Goal: Information Seeking & Learning: Understand process/instructions

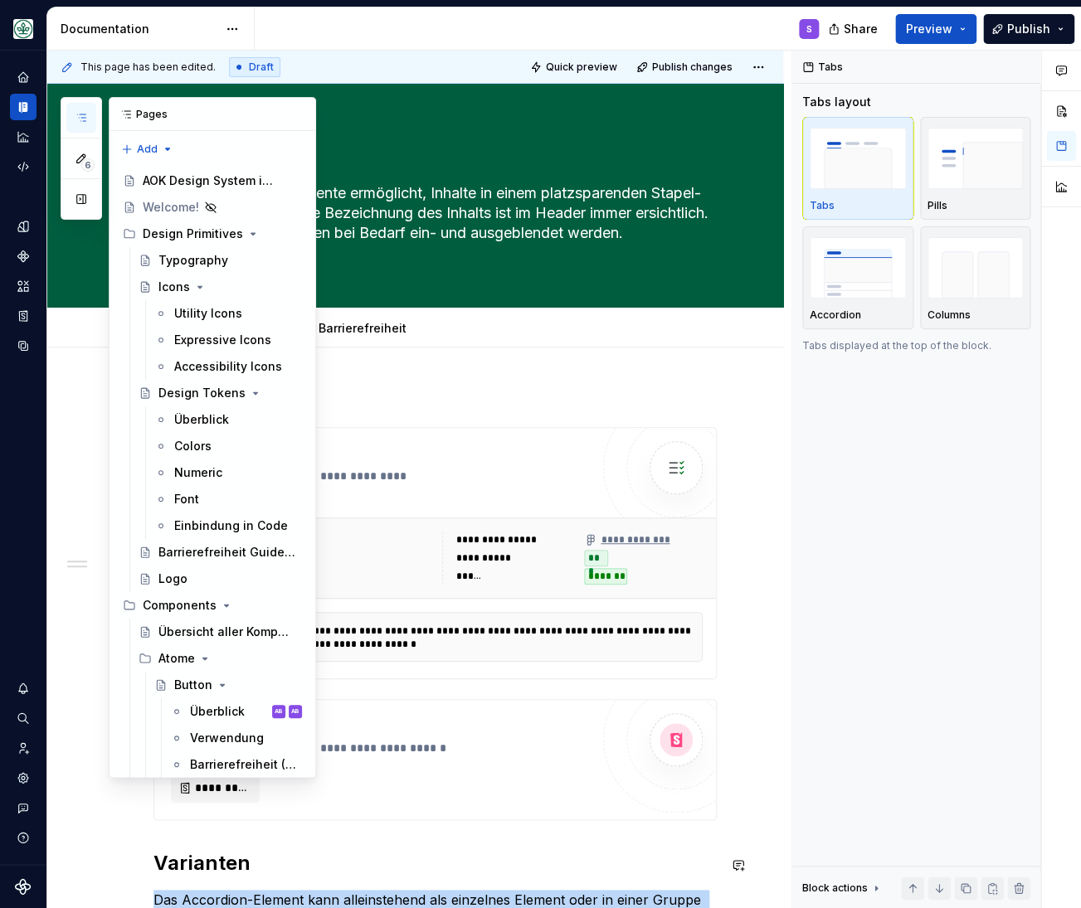
click at [80, 114] on icon "button" at bounding box center [81, 117] width 13 height 13
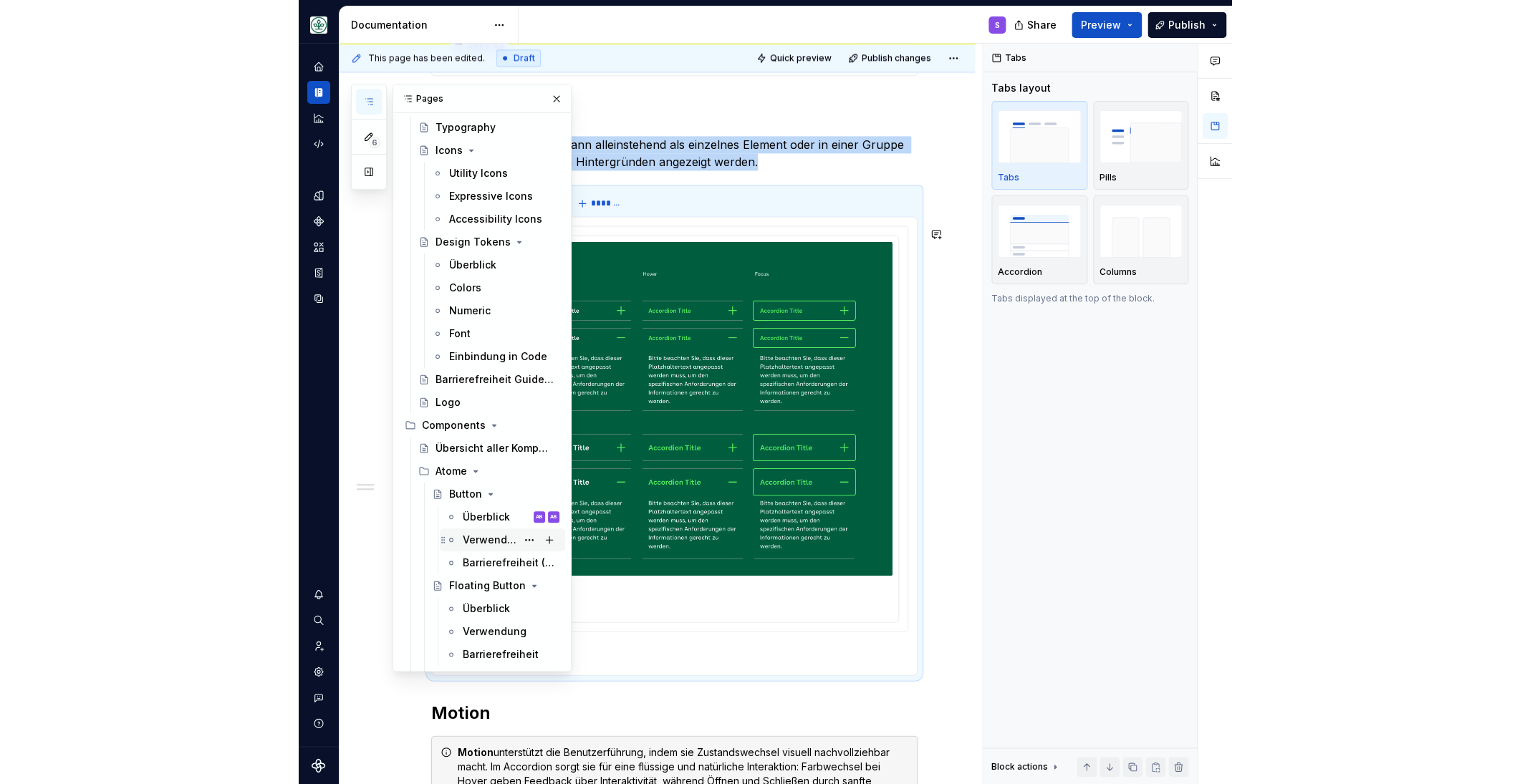
scroll to position [118, 0]
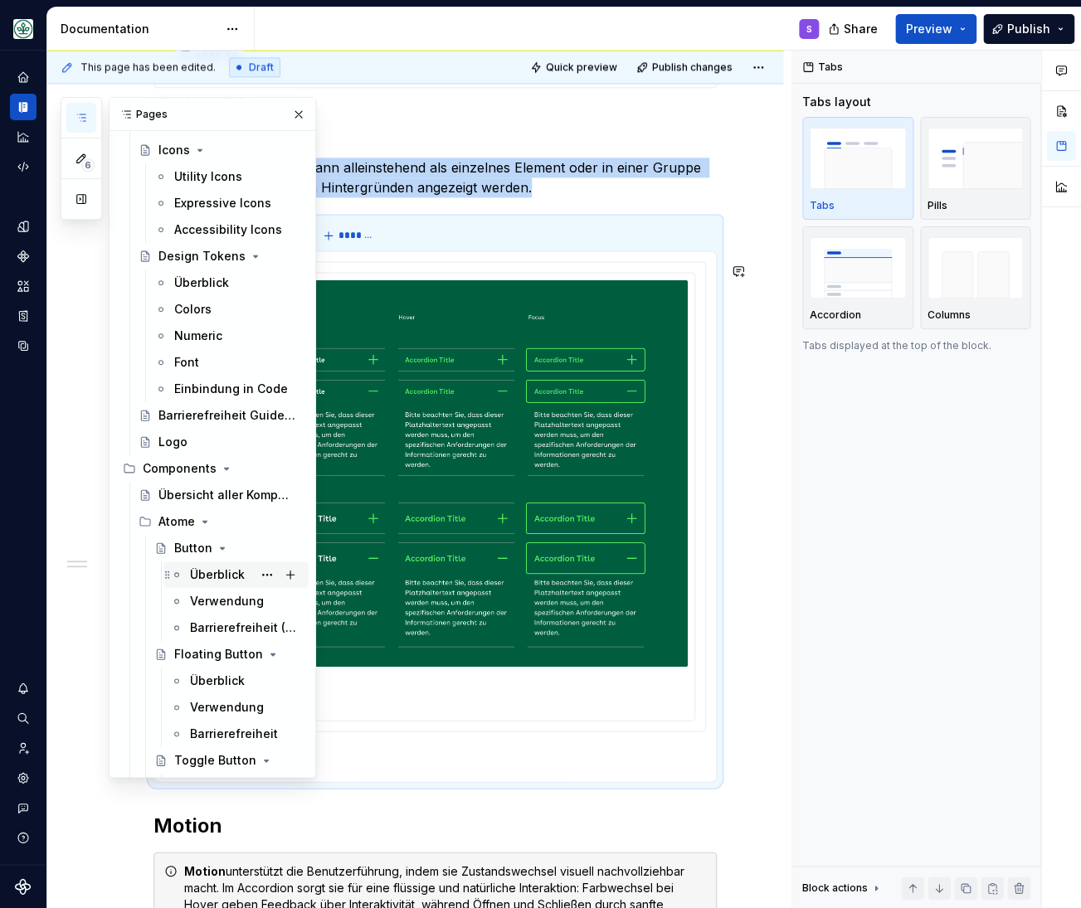
click at [211, 575] on div "Überblick" at bounding box center [217, 574] width 55 height 17
click at [216, 577] on div "Überblick" at bounding box center [217, 574] width 55 height 17
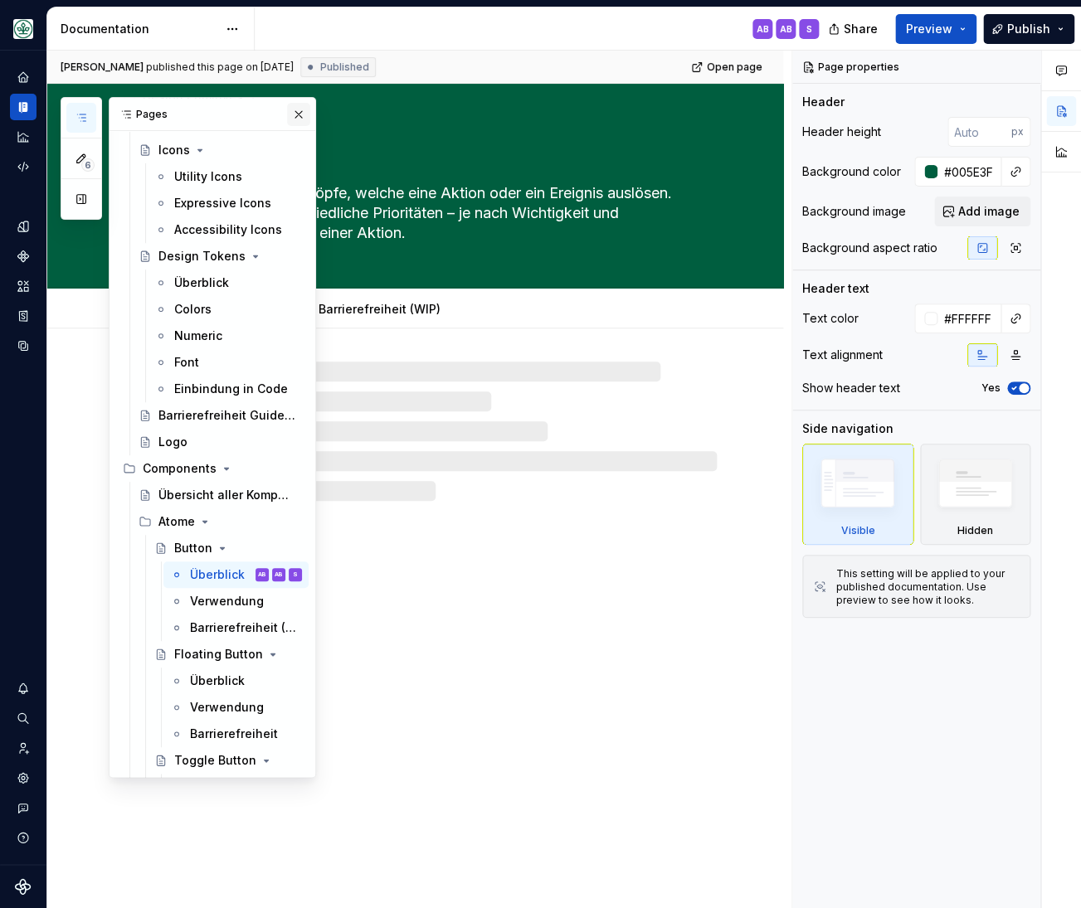
click at [298, 112] on button "button" at bounding box center [298, 114] width 23 height 23
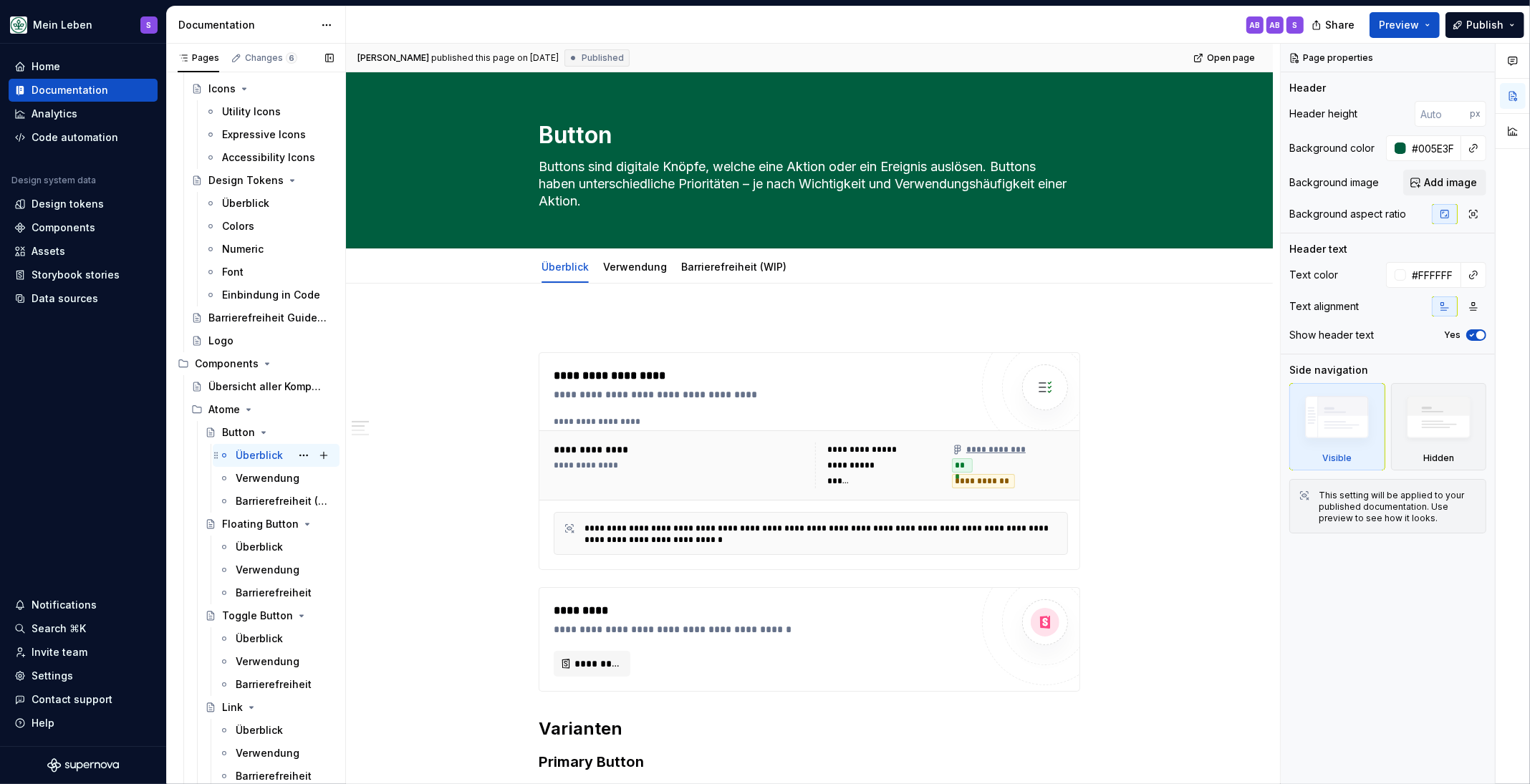
click at [258, 463] on div "Überblick" at bounding box center [259, 455] width 48 height 15
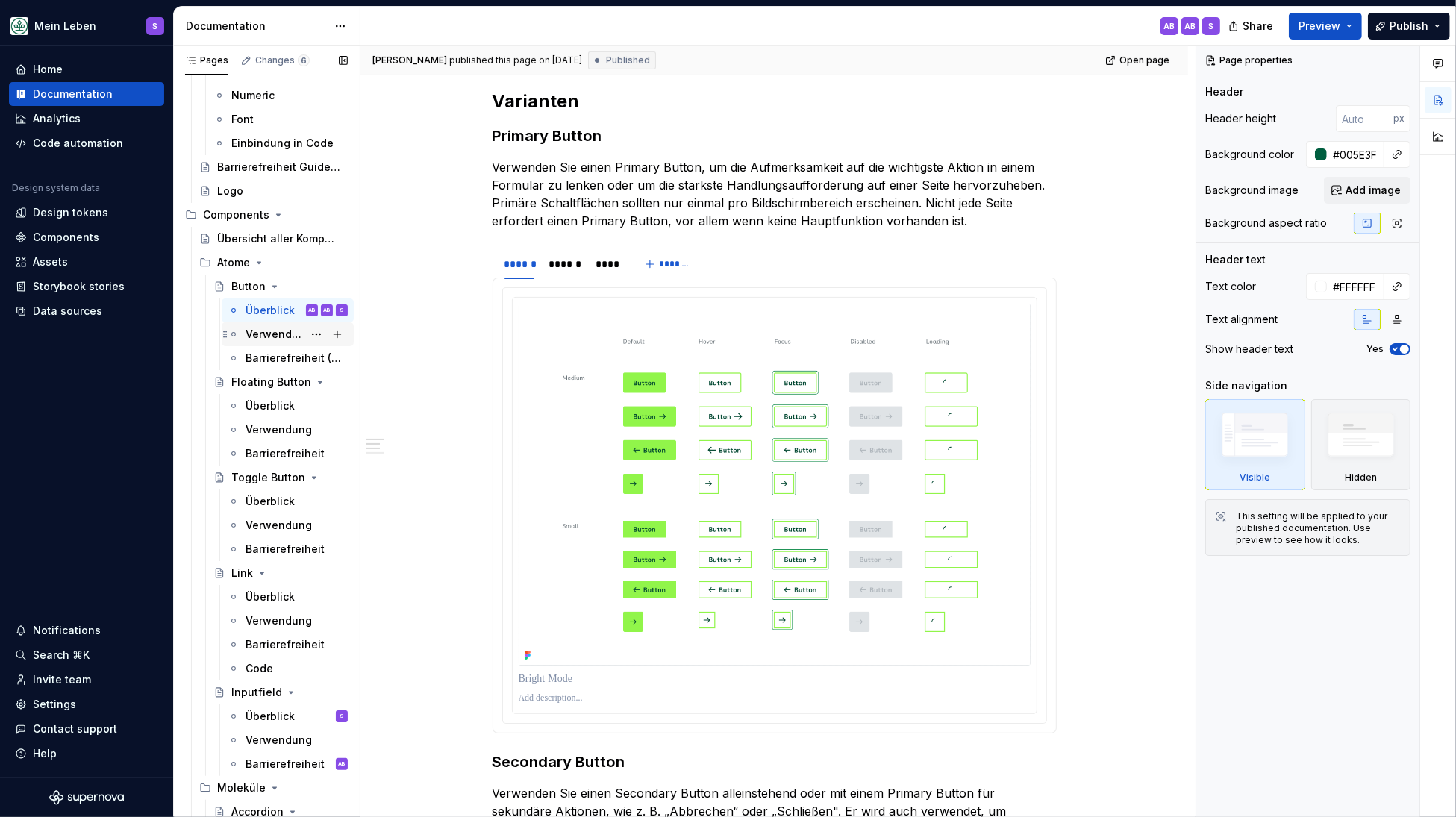
scroll to position [308, 0]
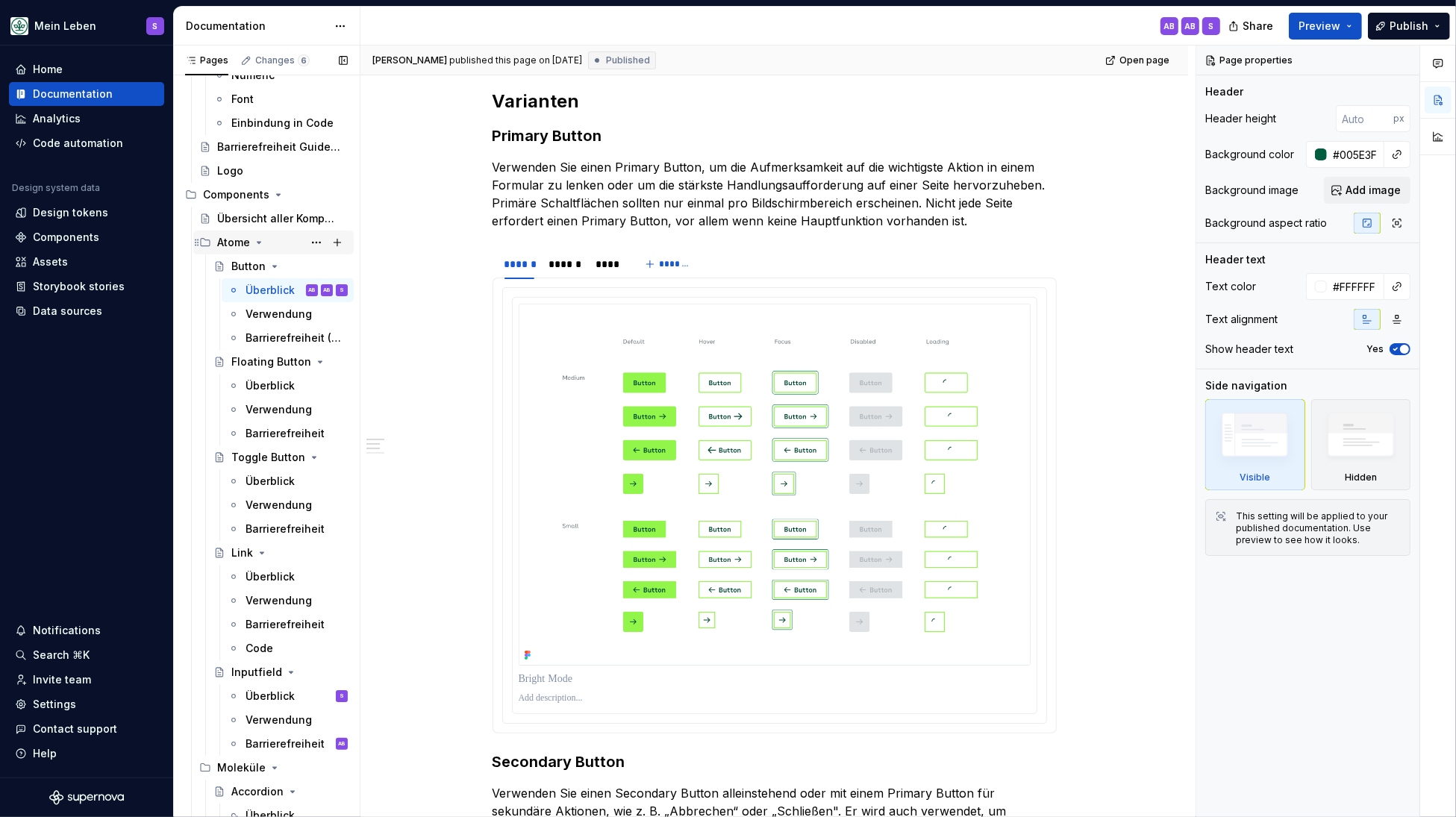
click at [257, 246] on icon "Page tree" at bounding box center [258, 242] width 12 height 12
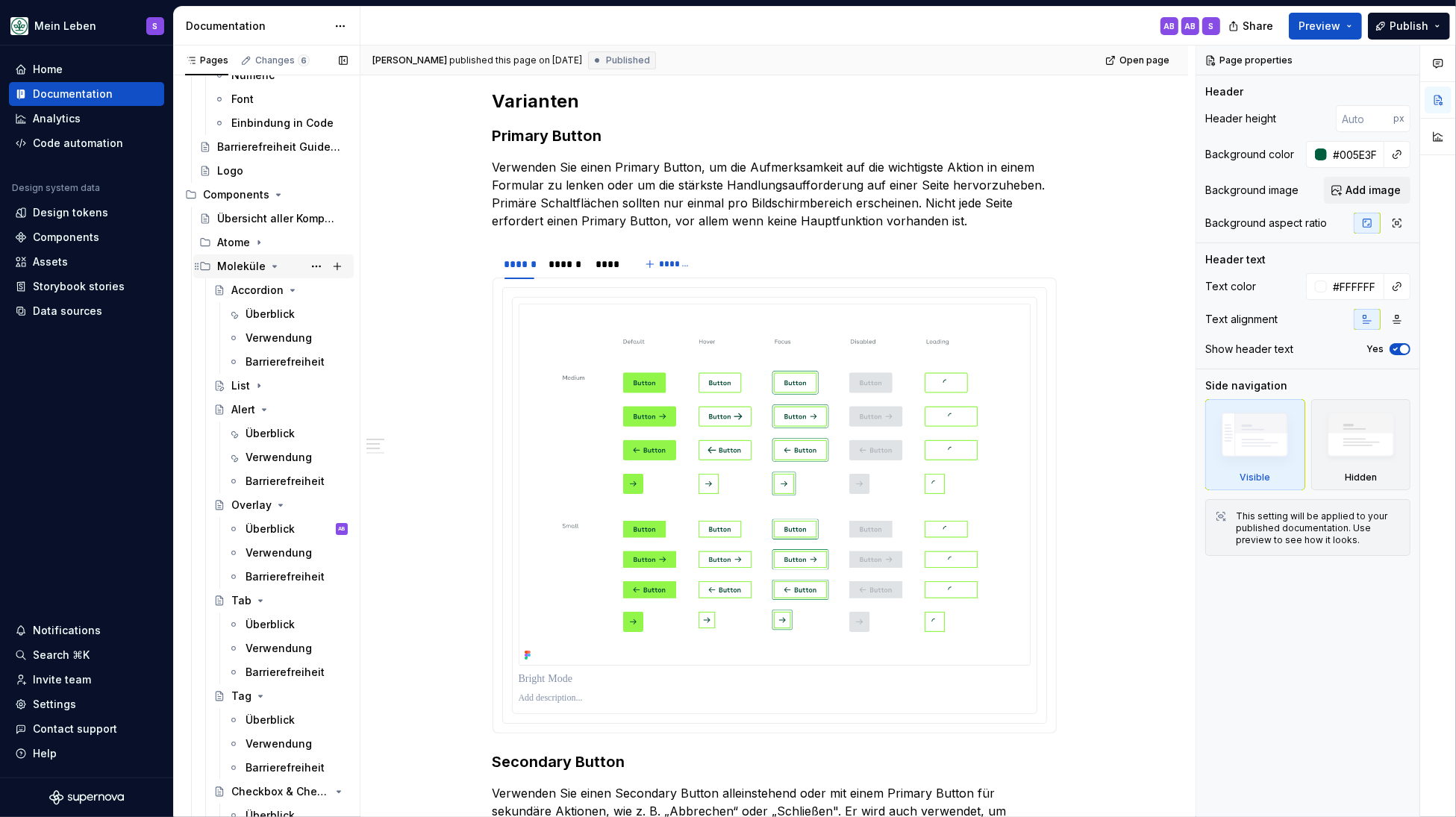
click at [273, 268] on icon "Page tree" at bounding box center [274, 265] width 12 height 12
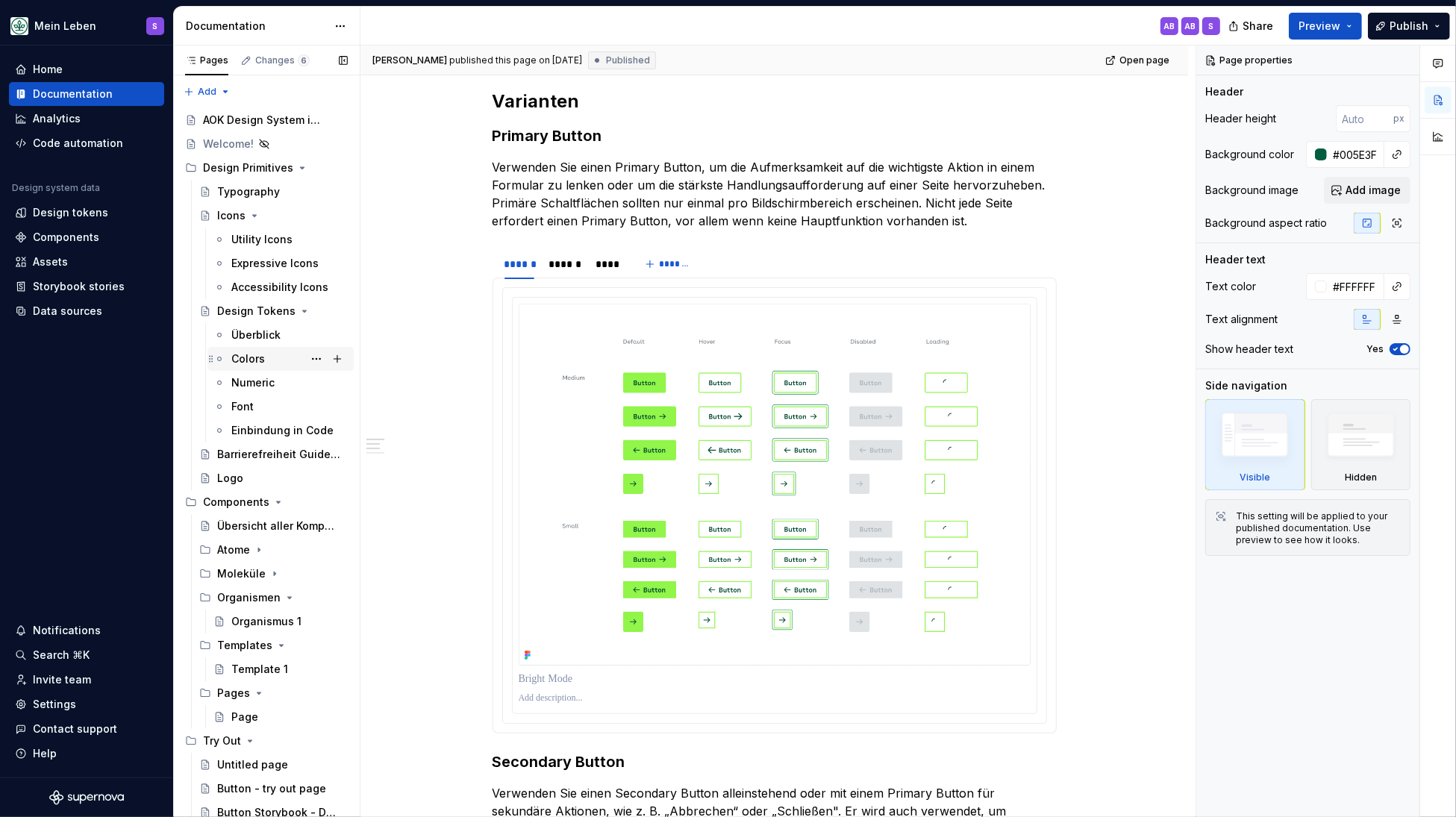
scroll to position [4, 0]
click at [260, 544] on icon "Page tree" at bounding box center [258, 545] width 12 height 12
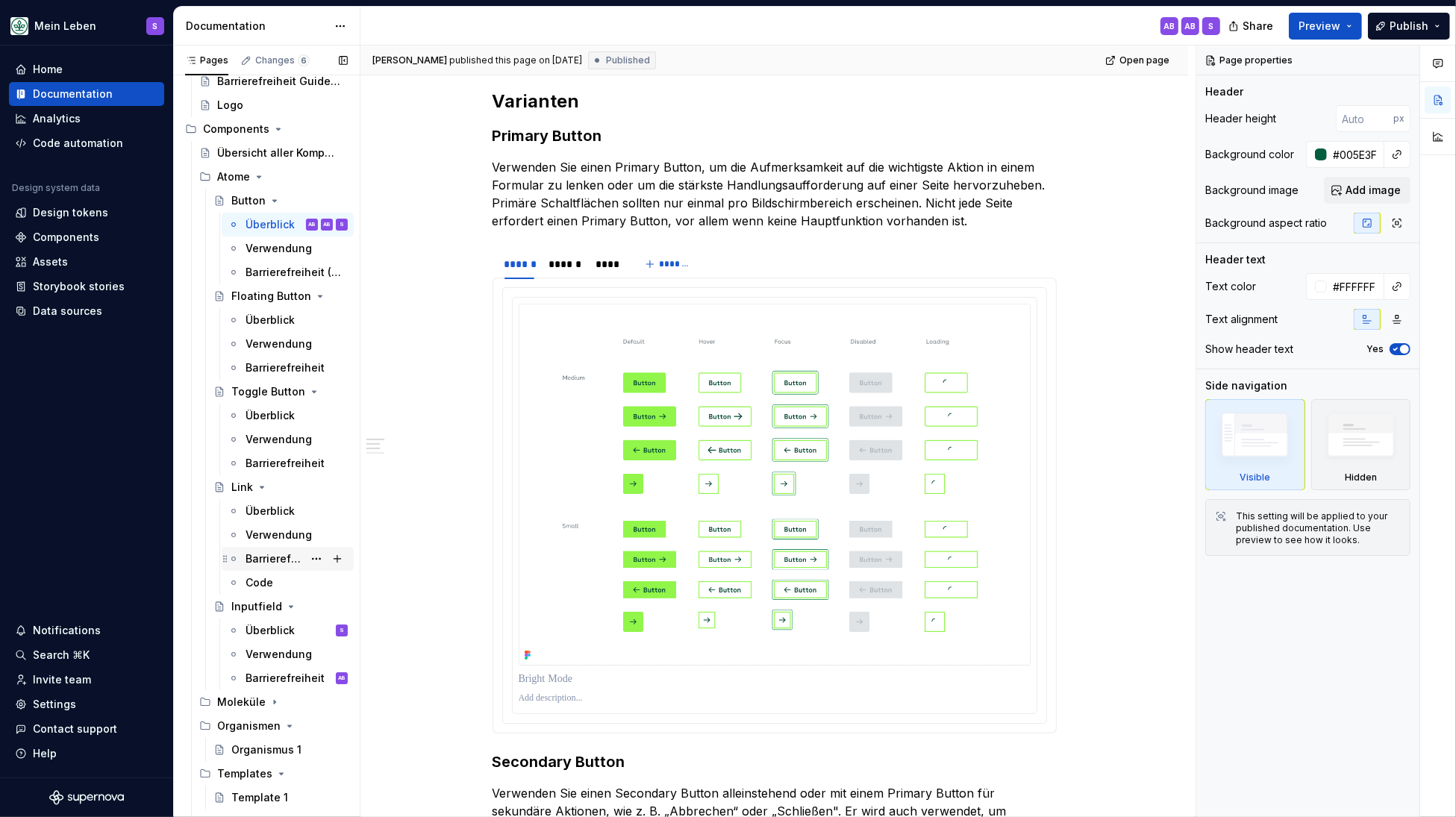
scroll to position [505, 0]
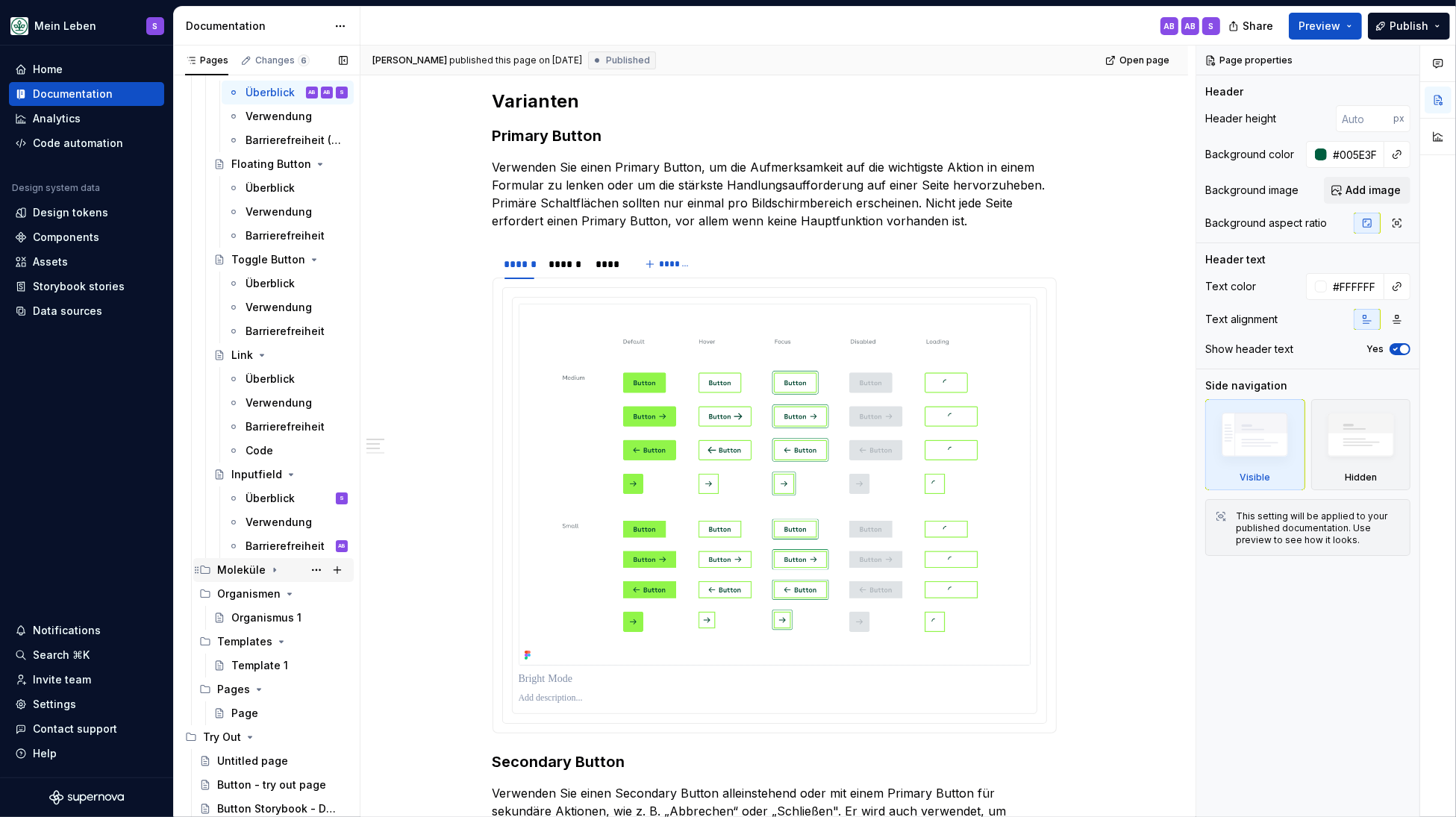
click at [272, 566] on icon "Page tree" at bounding box center [274, 570] width 12 height 12
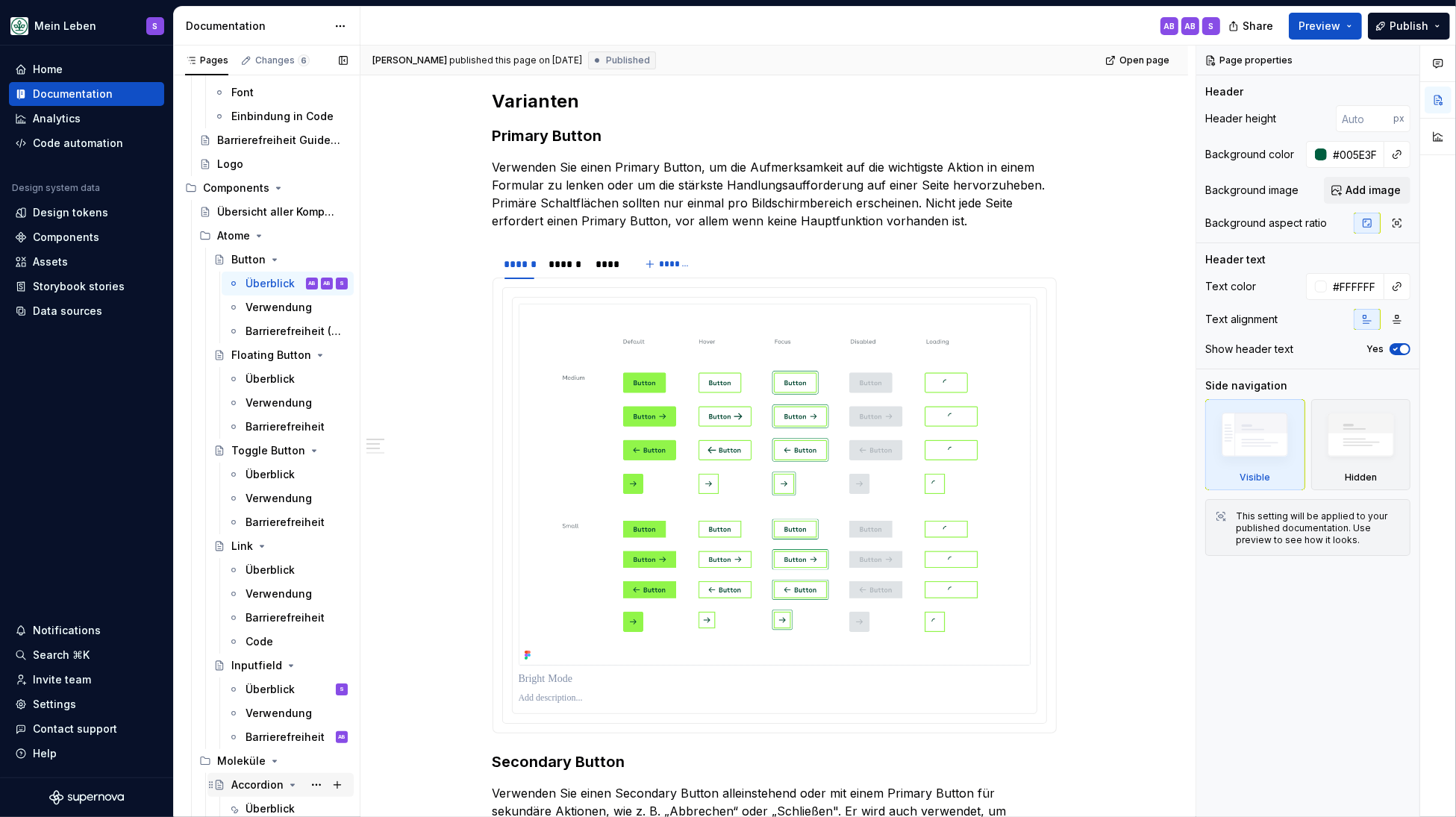
scroll to position [259, 0]
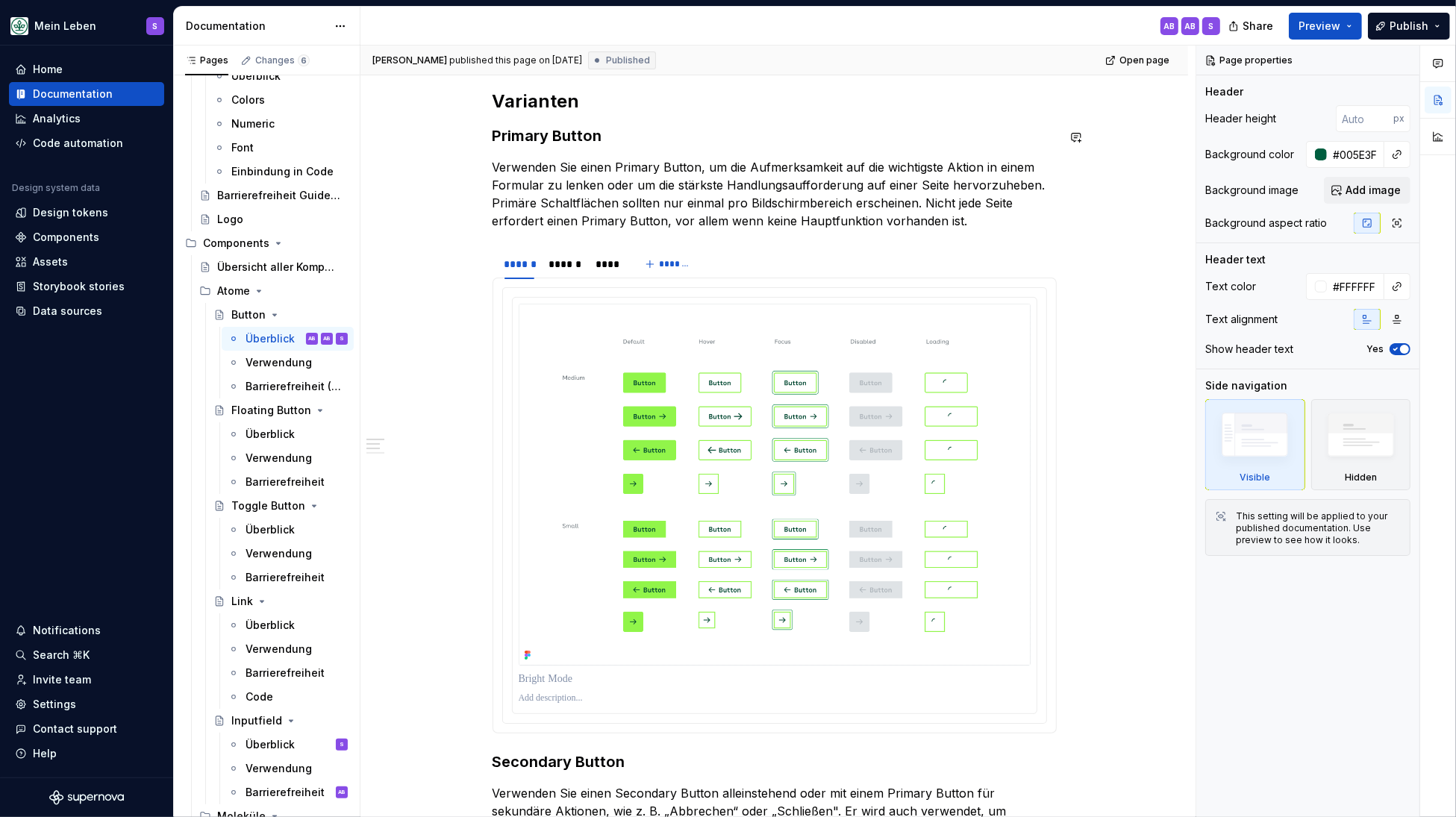
click at [867, 116] on div "**********" at bounding box center [774, 790] width 564 height 2234
click at [972, 203] on p "Verwenden Sie einen Primary Button, um die Aufmerksamkeit auf die wichtigste Ak…" at bounding box center [774, 194] width 564 height 72
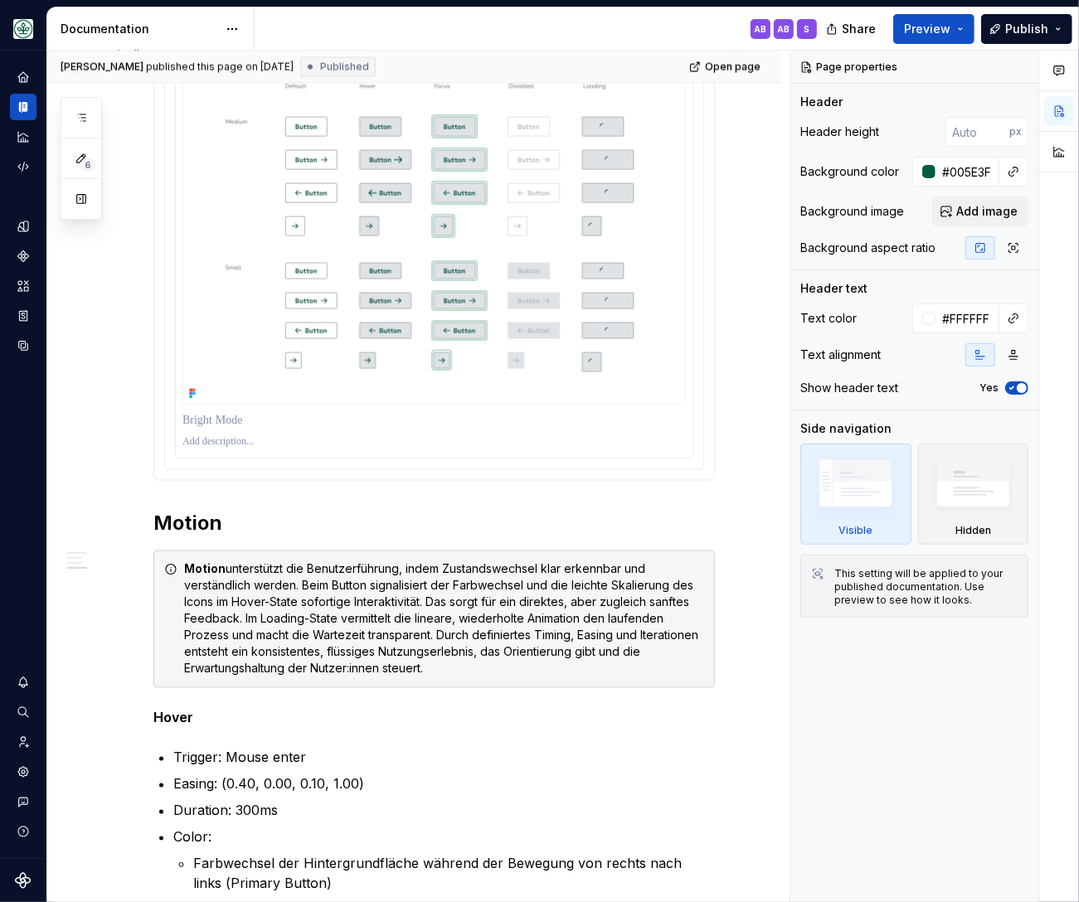
scroll to position [1416, 0]
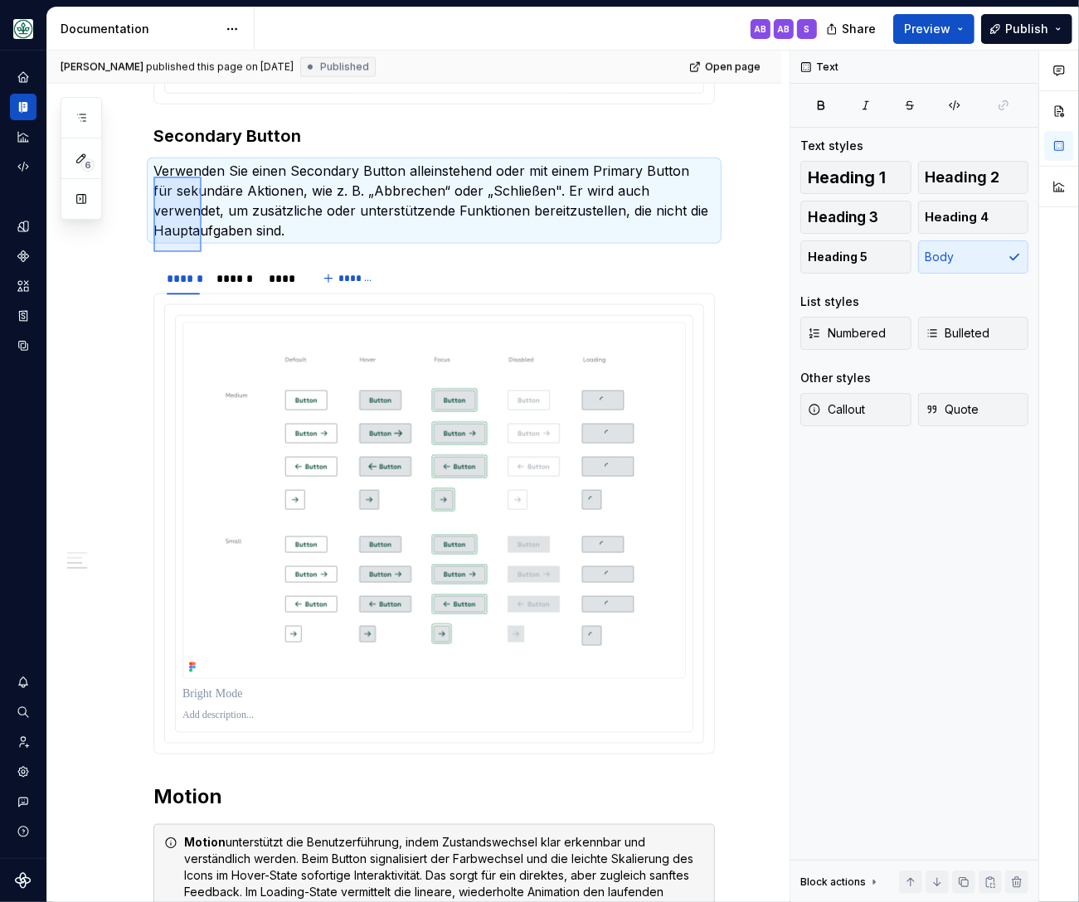
drag, startPoint x: 153, startPoint y: 177, endPoint x: 202, endPoint y: 252, distance: 89.5
click at [202, 252] on div "**********" at bounding box center [418, 477] width 742 height 853
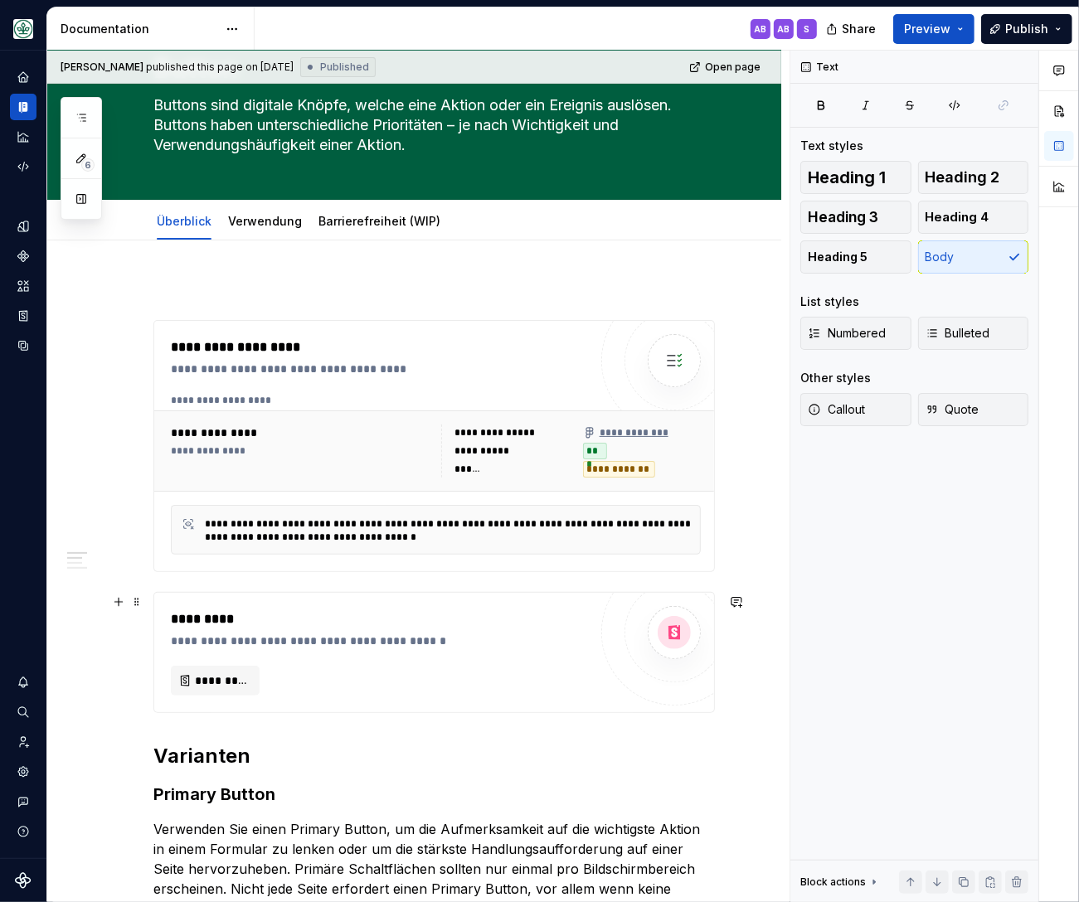
scroll to position [47, 0]
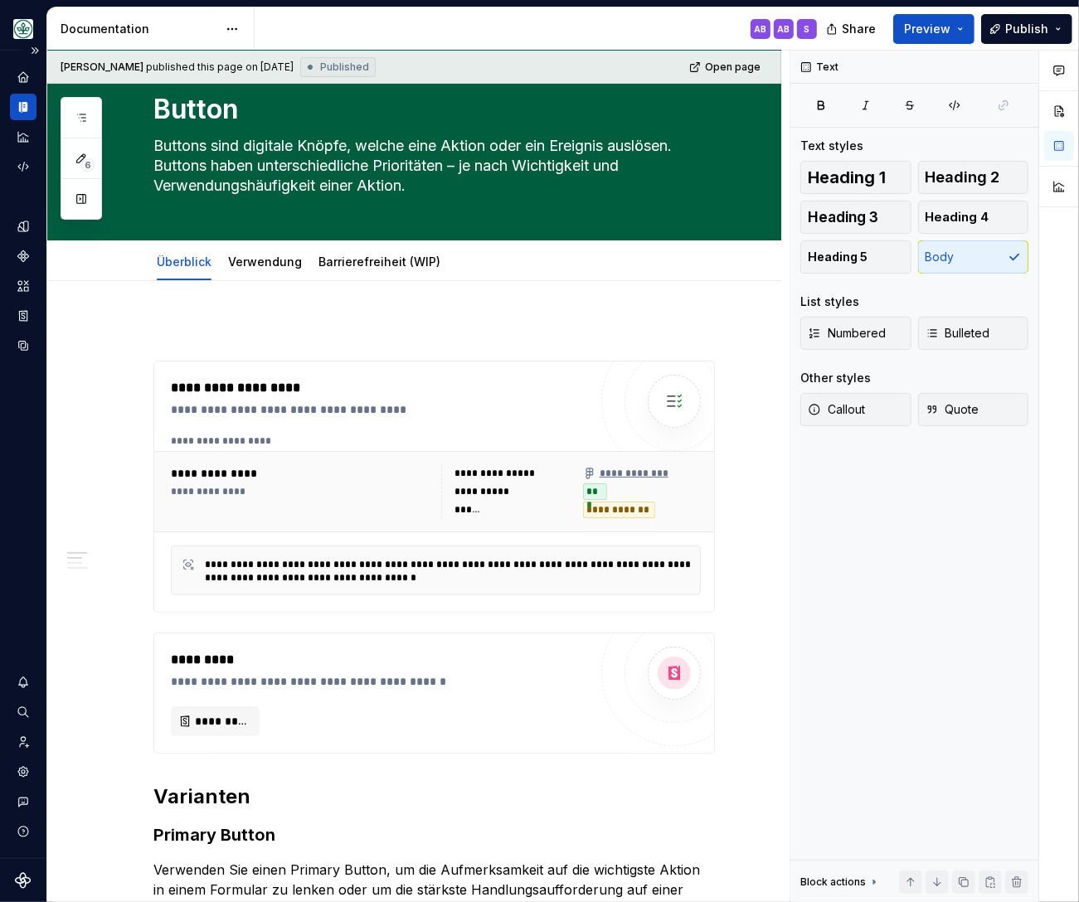
type textarea "*"
